Goal: Task Accomplishment & Management: Complete application form

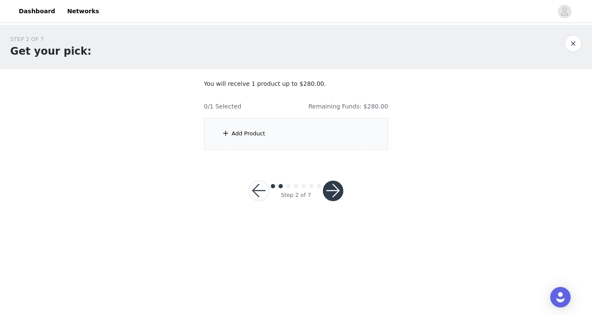
click at [244, 143] on div "Add Product" at bounding box center [296, 134] width 184 height 32
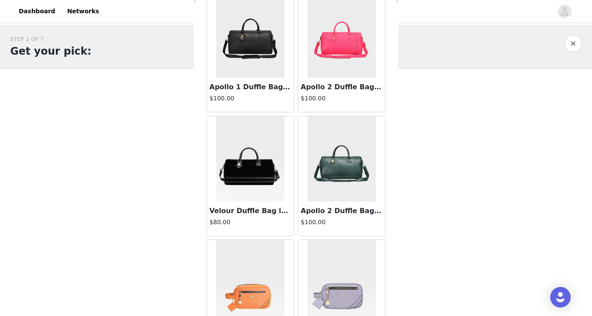
scroll to position [1211, 0]
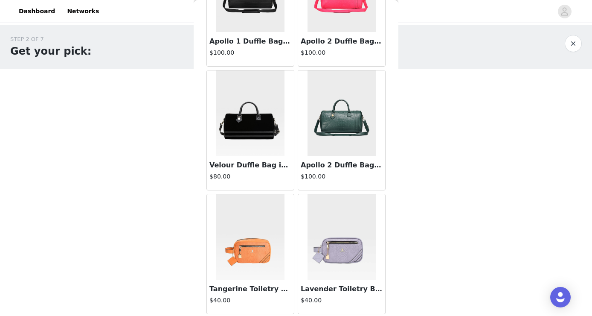
click at [343, 238] on img at bounding box center [342, 236] width 68 height 85
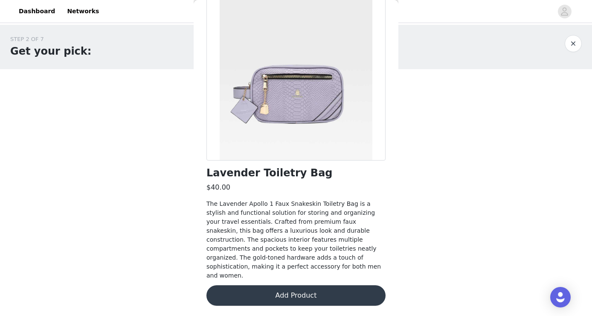
scroll to position [65, 0]
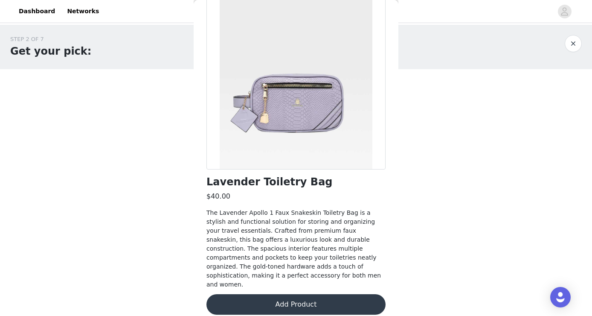
click at [299, 297] on button "Add Product" at bounding box center [296, 304] width 179 height 20
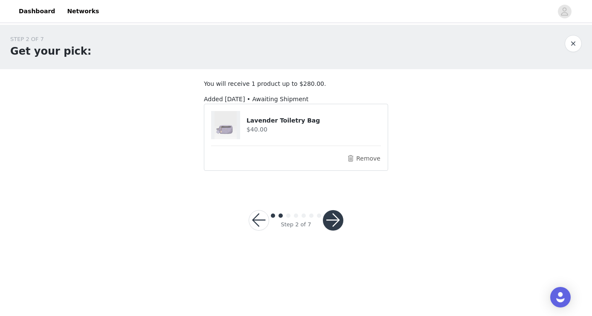
click at [259, 148] on article "Lavender Toiletry Bag $40.00 Remove" at bounding box center [296, 137] width 184 height 67
click at [254, 219] on button "button" at bounding box center [259, 220] width 20 height 20
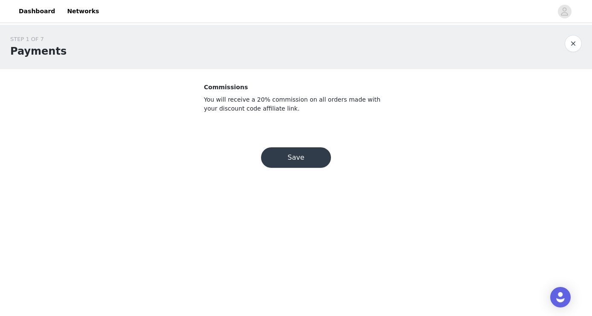
click at [273, 159] on button "Save" at bounding box center [296, 157] width 70 height 20
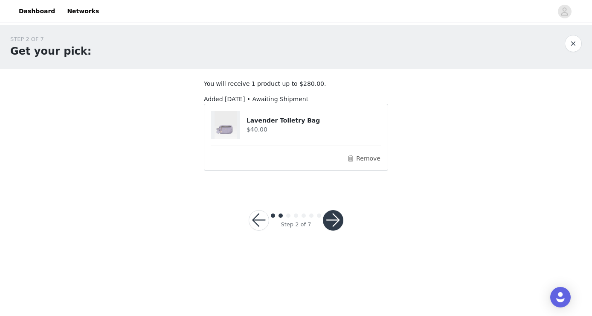
click at [335, 216] on button "button" at bounding box center [333, 220] width 20 height 20
click at [260, 225] on button "button" at bounding box center [259, 220] width 20 height 20
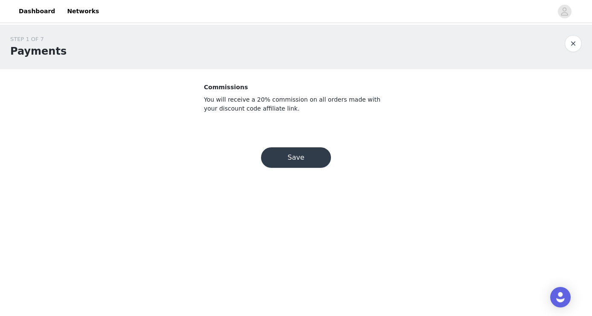
click at [270, 157] on button "Save" at bounding box center [296, 157] width 70 height 20
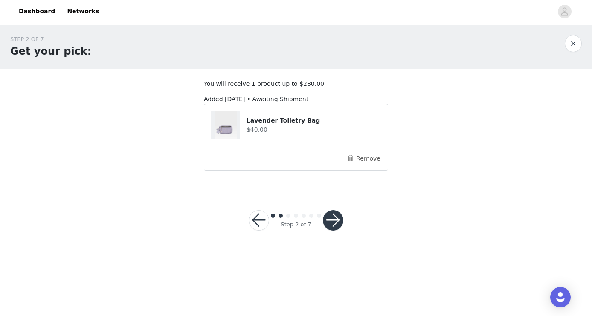
click at [326, 222] on button "button" at bounding box center [333, 220] width 20 height 20
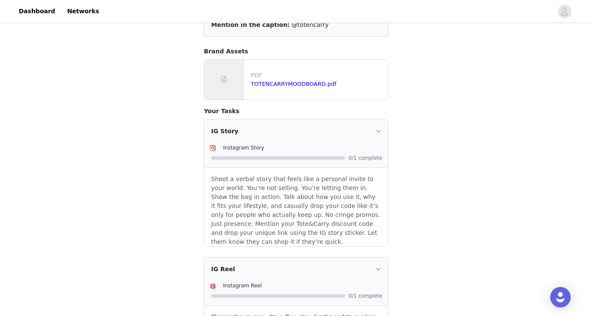
scroll to position [220, 0]
